Goal: Task Accomplishment & Management: Manage account settings

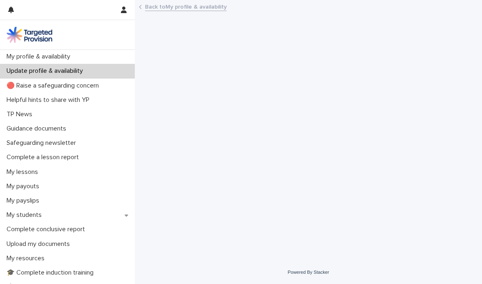
click at [27, 214] on p "My students" at bounding box center [25, 215] width 45 height 8
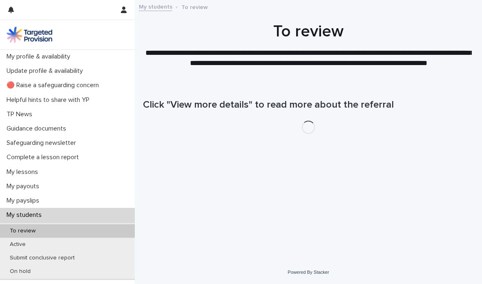
click at [23, 246] on p "Active" at bounding box center [17, 244] width 29 height 7
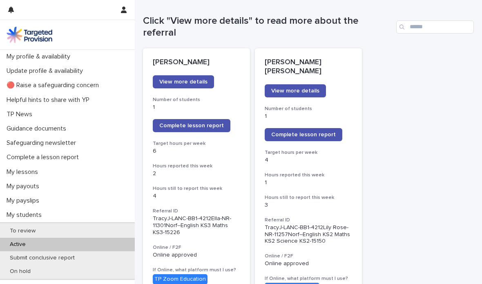
scroll to position [82, 0]
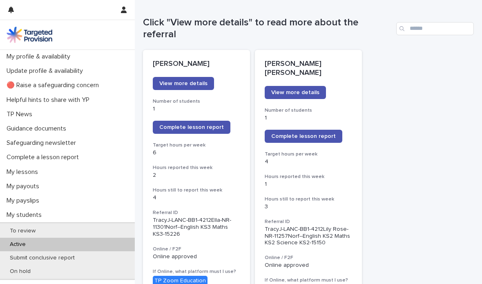
click at [195, 124] on span "Complete lesson report" at bounding box center [191, 127] width 65 height 6
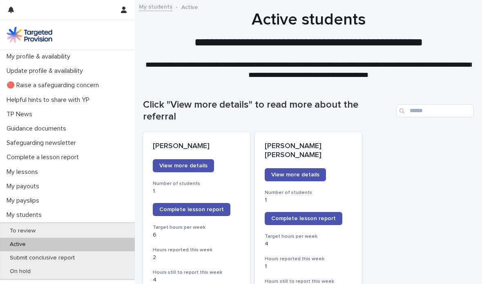
click at [45, 56] on p "My profile & availability" at bounding box center [40, 57] width 74 height 8
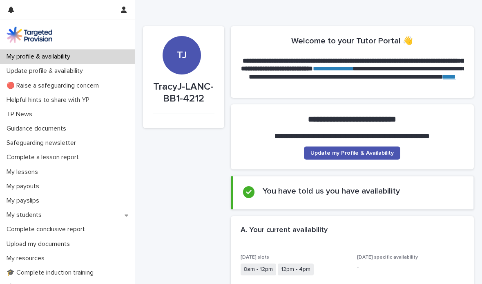
click at [364, 146] on link "Update my Profile & Availability" at bounding box center [352, 152] width 96 height 13
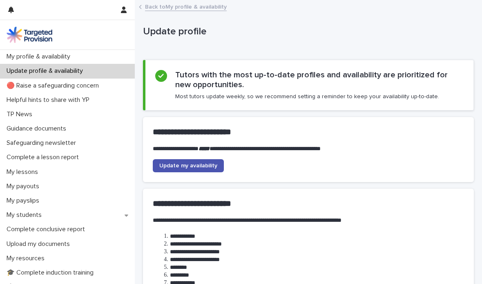
click at [188, 159] on link "Update my availability" at bounding box center [188, 165] width 71 height 13
click at [25, 212] on p "My students" at bounding box center [25, 215] width 45 height 8
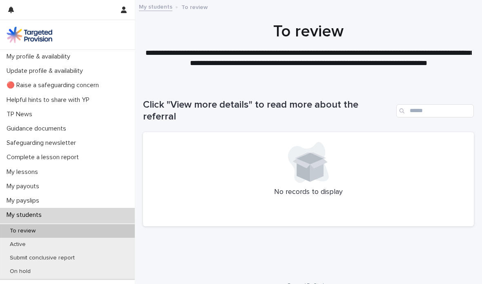
click at [17, 244] on p "Active" at bounding box center [17, 244] width 29 height 7
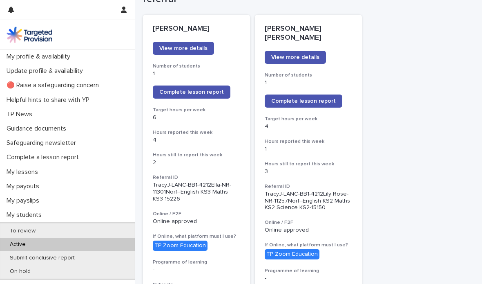
scroll to position [118, 0]
